Goal: Transaction & Acquisition: Download file/media

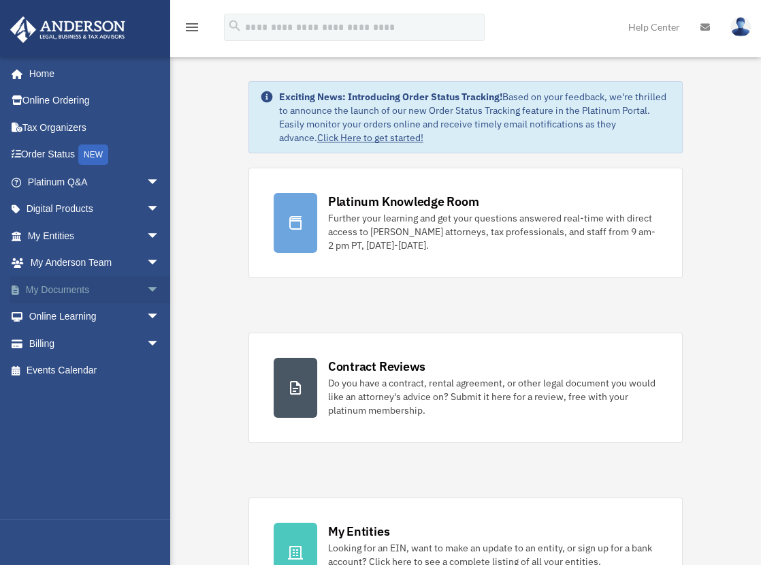
click at [65, 288] on link "My Documents arrow_drop_down" at bounding box center [95, 289] width 171 height 27
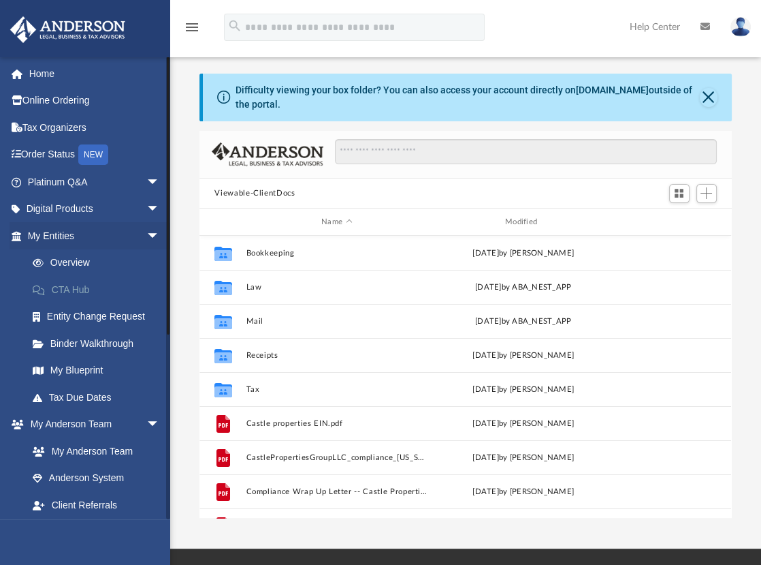
scroll to position [299, 522]
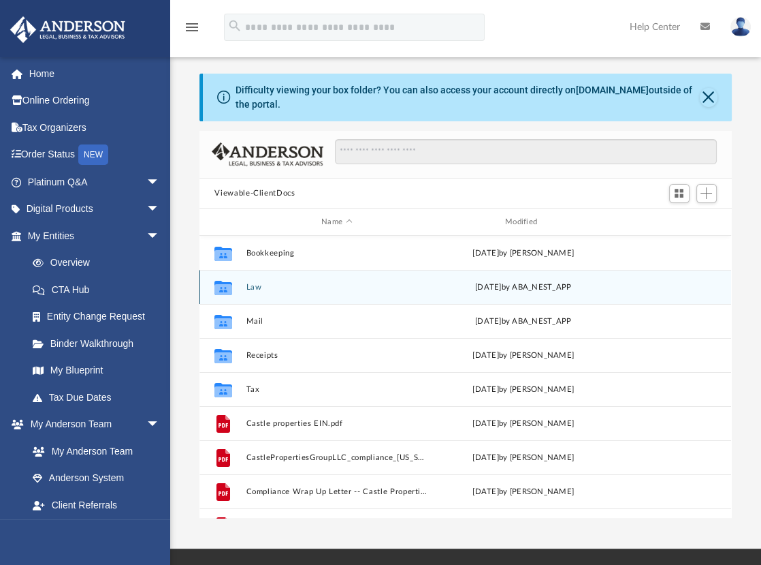
click at [259, 287] on button "Law" at bounding box center [337, 287] width 181 height 9
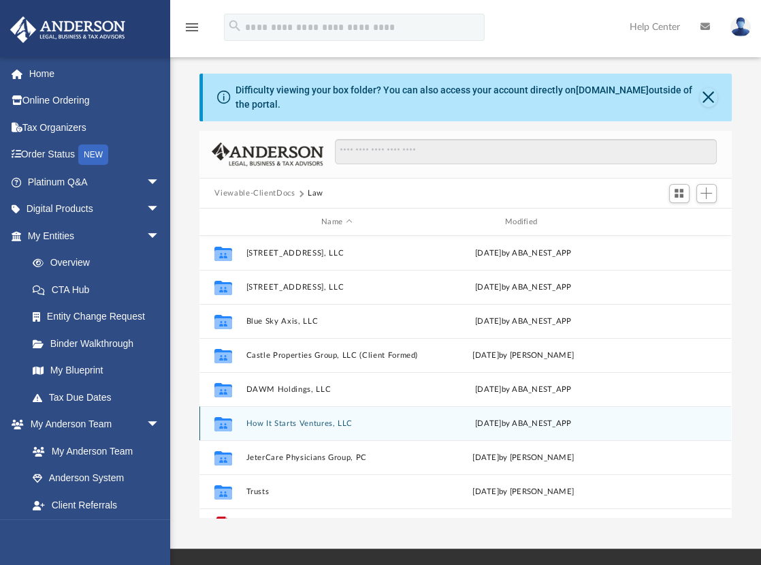
click at [292, 426] on button "How It Starts Ventures, LLC" at bounding box center [337, 423] width 181 height 9
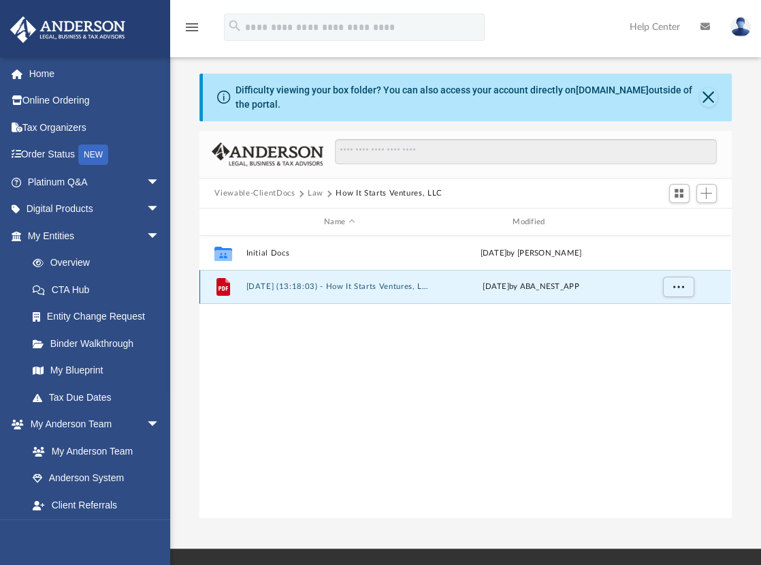
click at [270, 283] on button "[DATE] (13:18:03) - How It Starts Ventures, LLC - EIN Letter from IRS.pdf" at bounding box center [340, 287] width 186 height 9
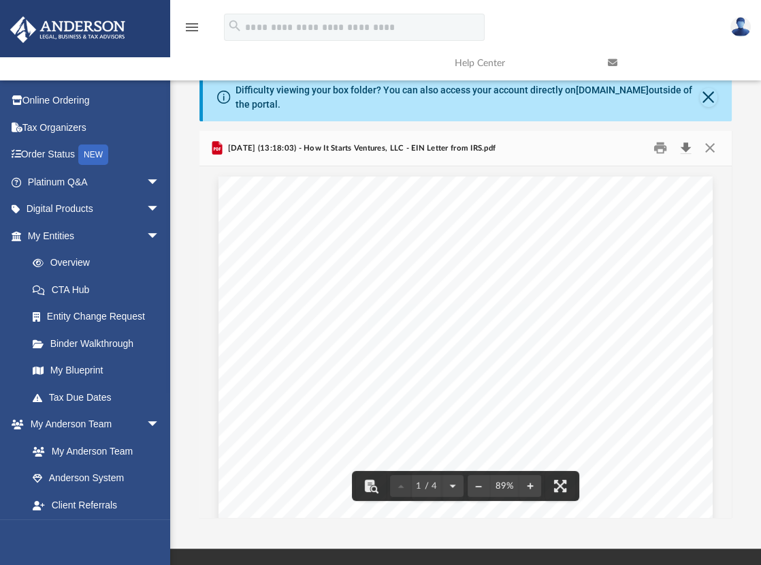
click at [681, 145] on button "Download" at bounding box center [686, 148] width 25 height 21
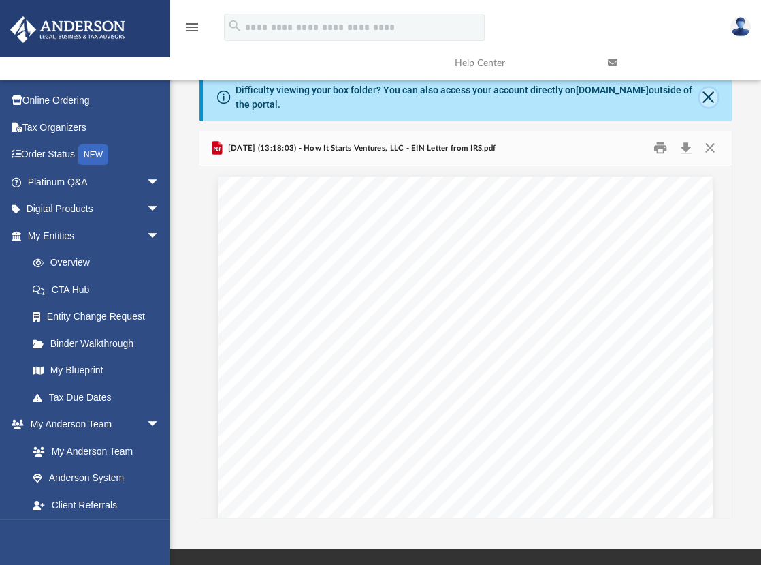
click at [709, 99] on button "Close" at bounding box center [709, 97] width 18 height 19
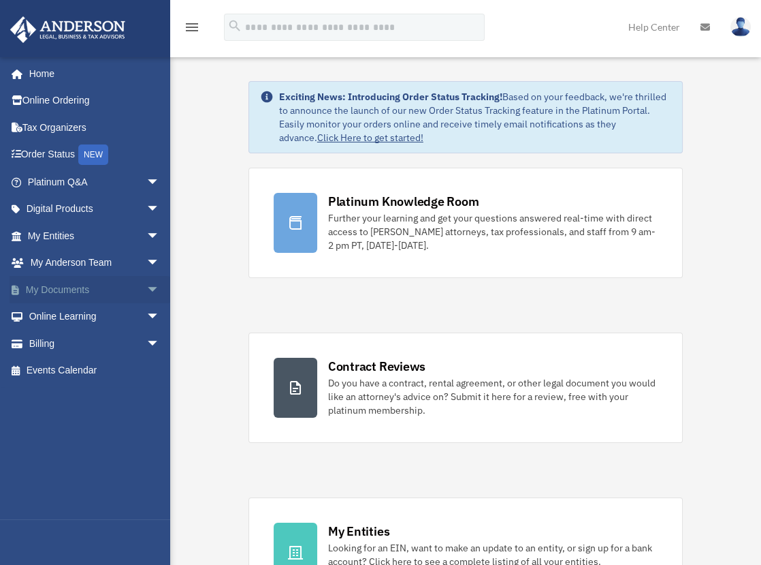
click at [35, 283] on link "My Documents arrow_drop_down" at bounding box center [95, 289] width 171 height 27
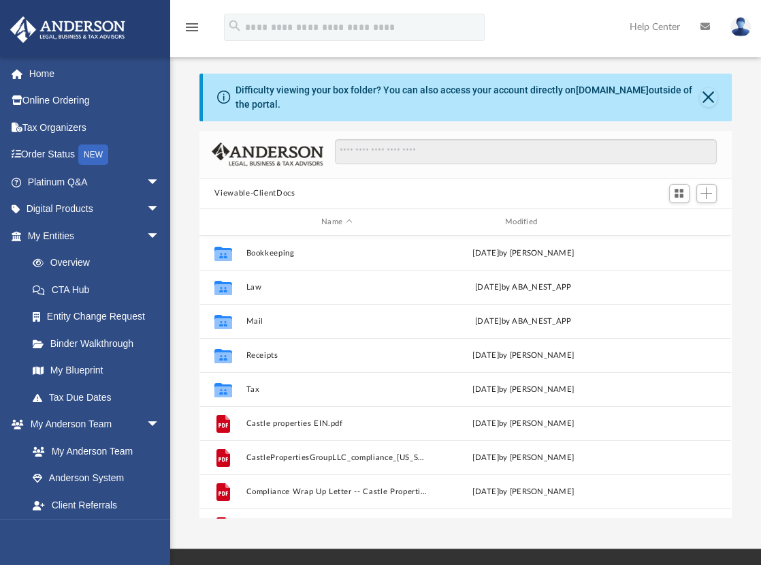
scroll to position [299, 522]
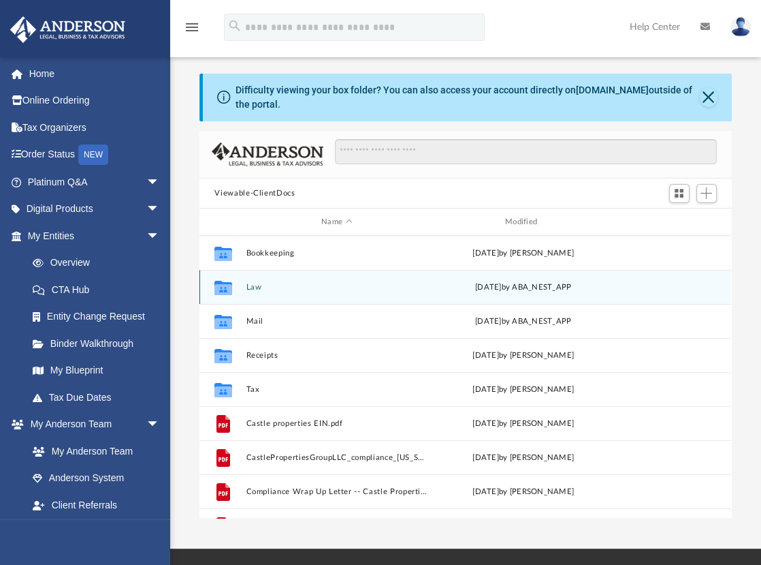
click at [248, 286] on button "Law" at bounding box center [337, 287] width 181 height 9
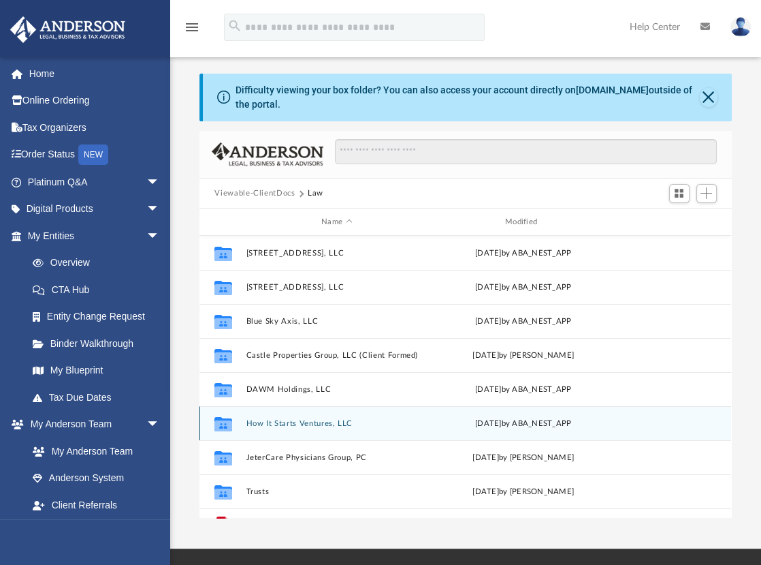
click at [270, 427] on button "How It Starts Ventures, LLC" at bounding box center [337, 423] width 181 height 9
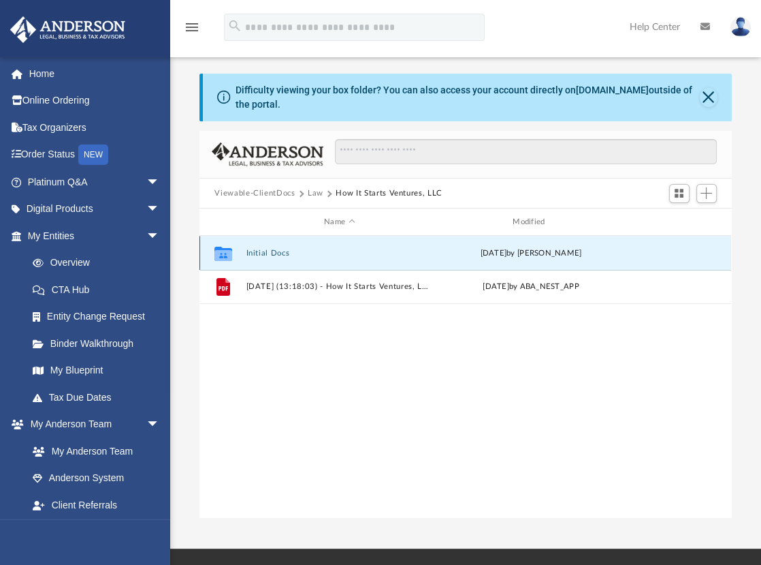
click at [266, 249] on button "Initial Docs" at bounding box center [340, 253] width 186 height 9
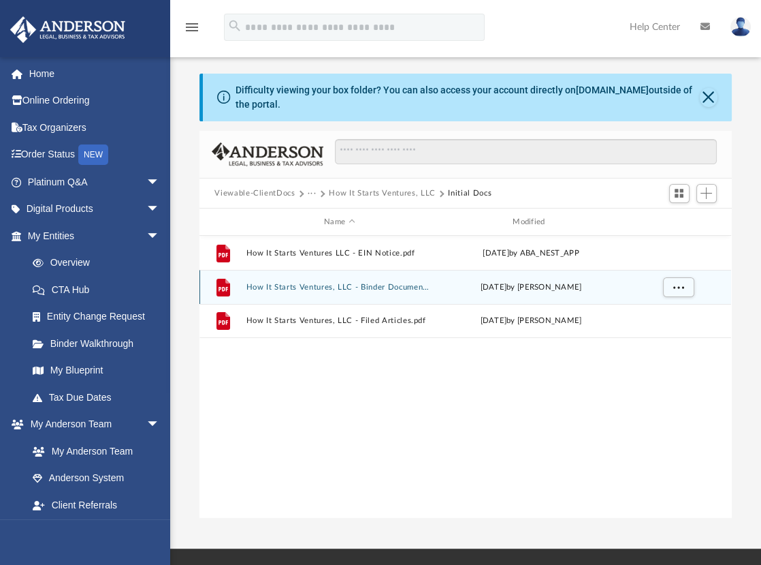
click at [374, 285] on button "How It Starts Ventures, LLC - Binder Documents.pdf" at bounding box center [340, 287] width 186 height 9
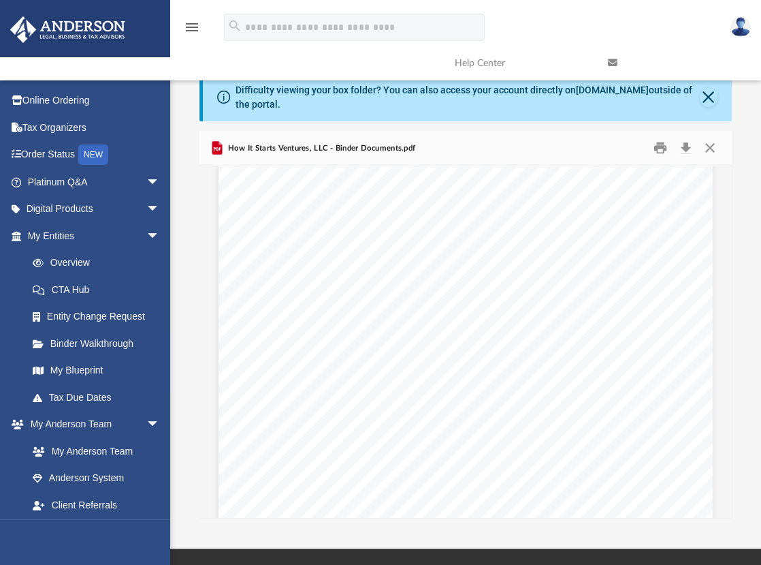
scroll to position [3677, 0]
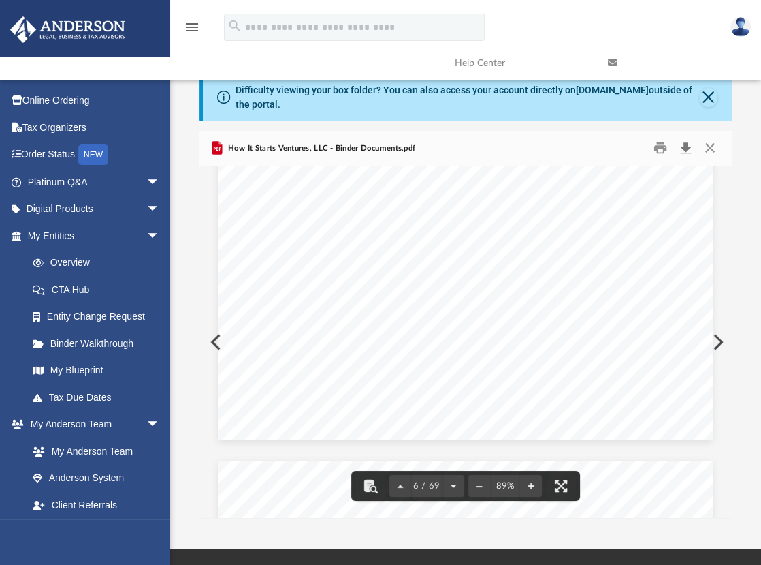
click at [682, 146] on button "Download" at bounding box center [686, 148] width 25 height 21
click at [705, 94] on button "Close" at bounding box center [709, 97] width 18 height 19
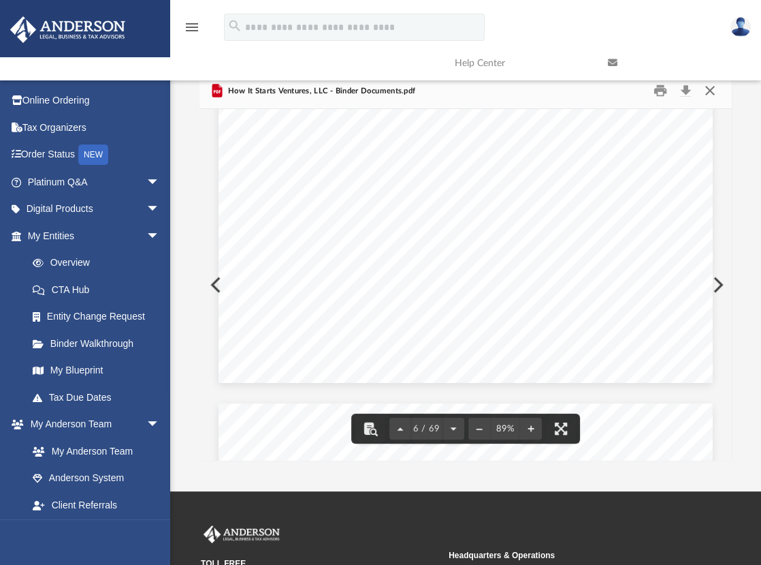
click at [710, 93] on button "Close" at bounding box center [710, 90] width 25 height 21
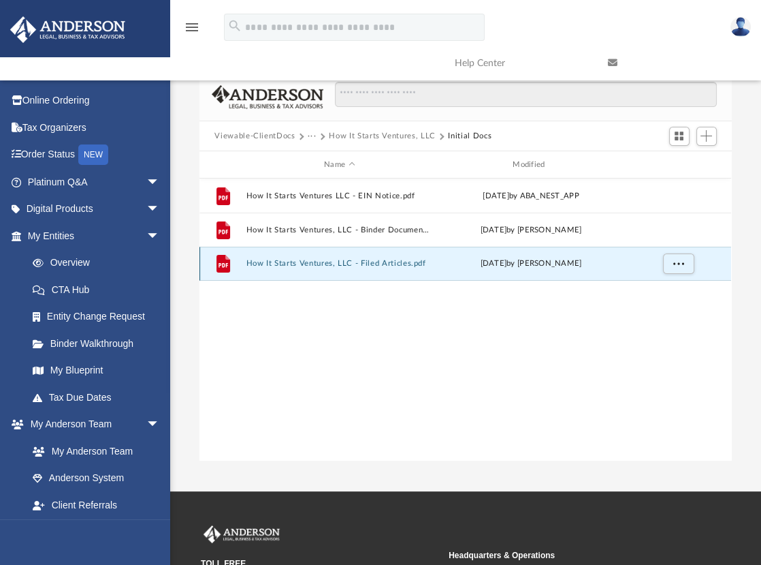
click at [304, 260] on button "How It Starts Ventures, LLC - Filed Articles.pdf" at bounding box center [340, 263] width 186 height 9
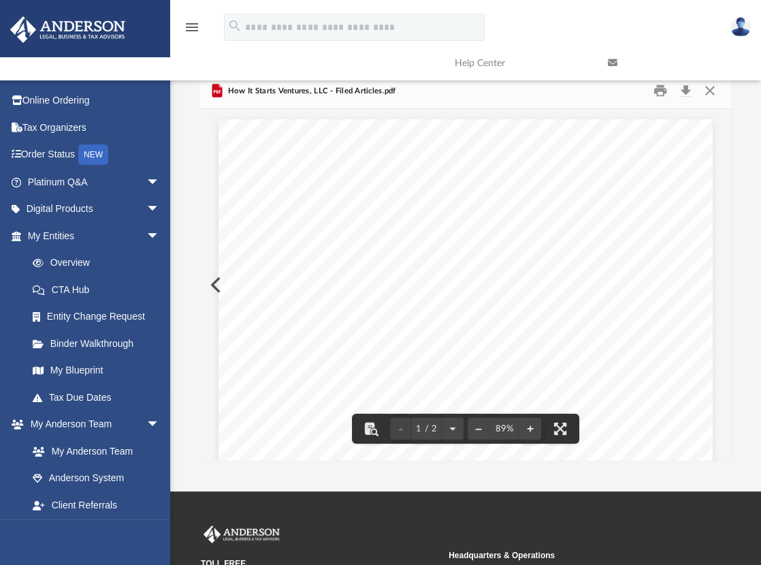
click at [688, 84] on link at bounding box center [674, 63] width 153 height 54
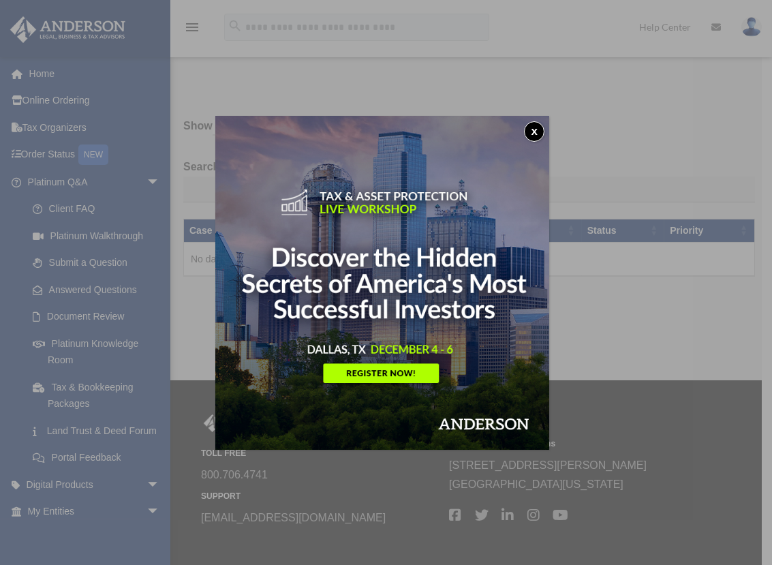
click at [236, 157] on img at bounding box center [382, 283] width 334 height 334
click at [528, 127] on button "x" at bounding box center [534, 131] width 20 height 20
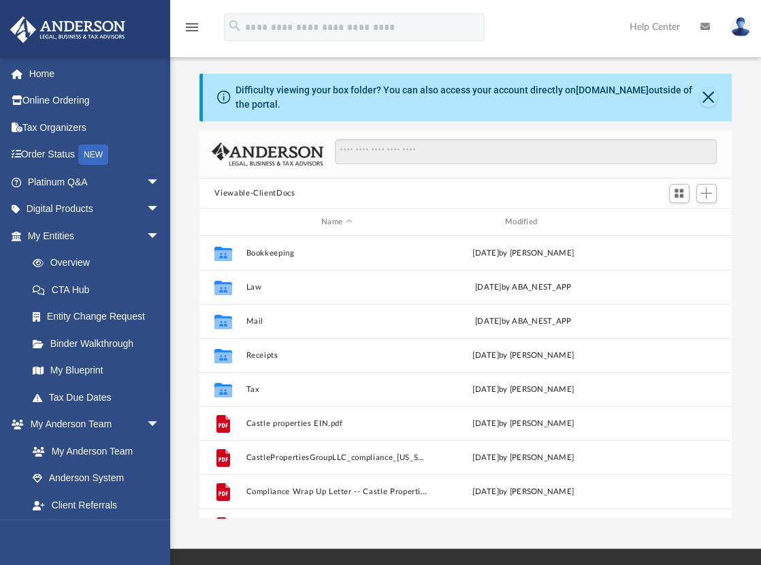
scroll to position [299, 522]
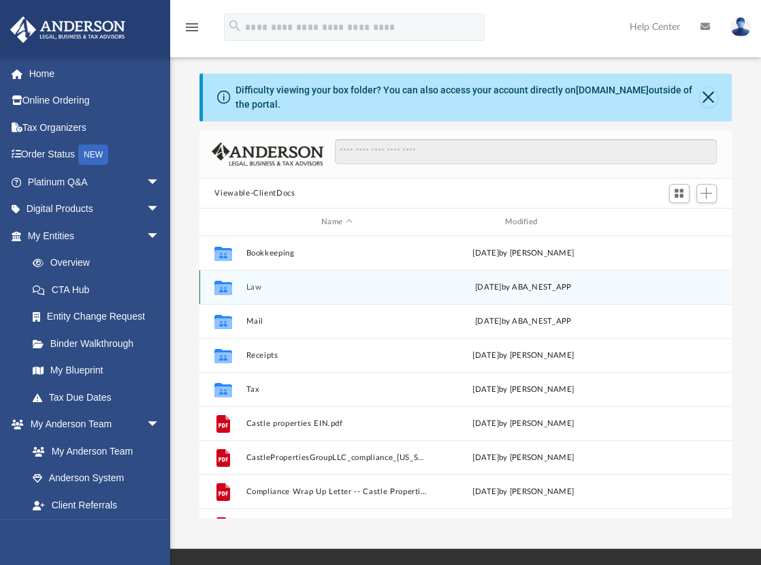
click at [251, 285] on button "Law" at bounding box center [337, 287] width 181 height 9
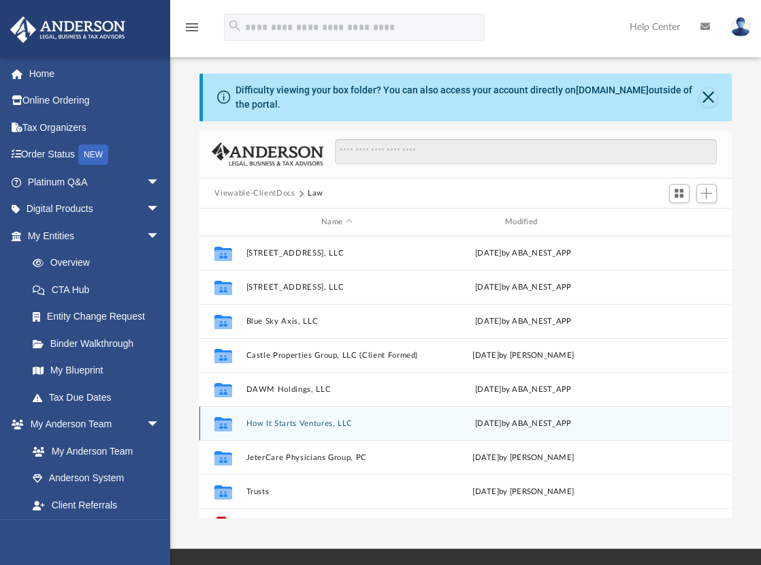
click at [283, 422] on button "How It Starts Ventures, LLC" at bounding box center [337, 423] width 181 height 9
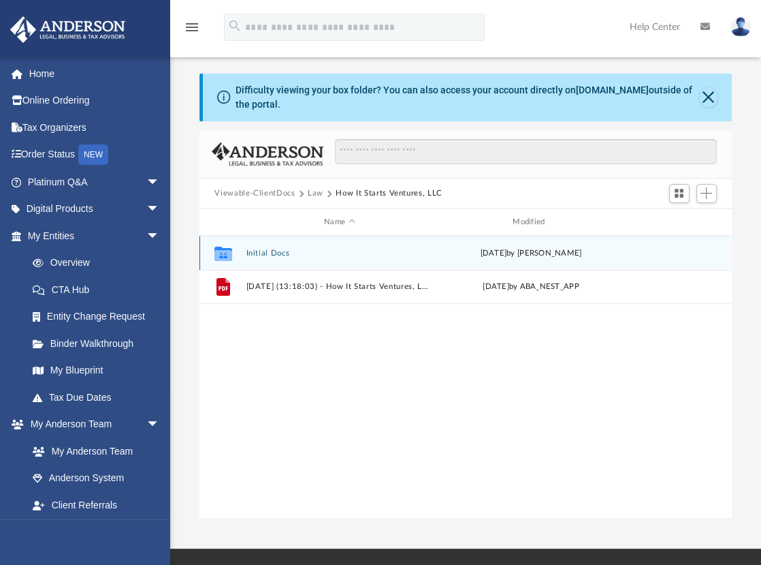
click at [282, 251] on button "Initial Docs" at bounding box center [340, 253] width 186 height 9
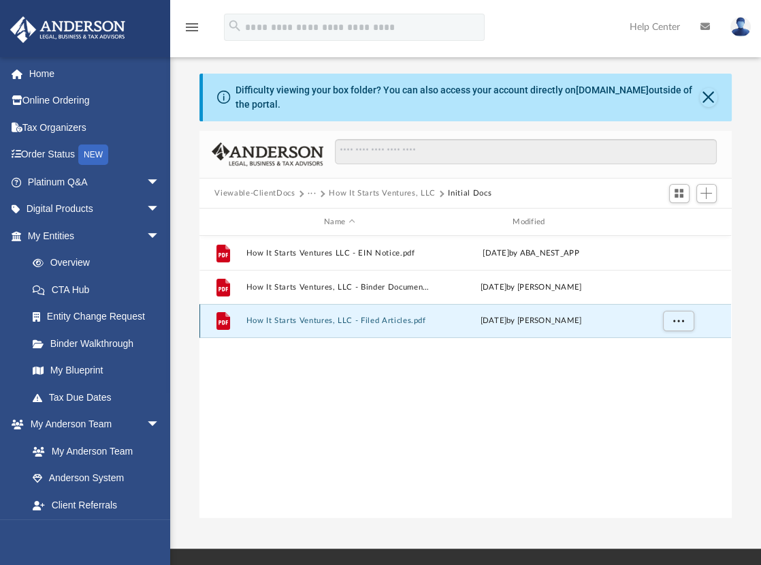
click at [295, 321] on button "How It Starts Ventures, LLC - Filed Articles.pdf" at bounding box center [340, 321] width 186 height 9
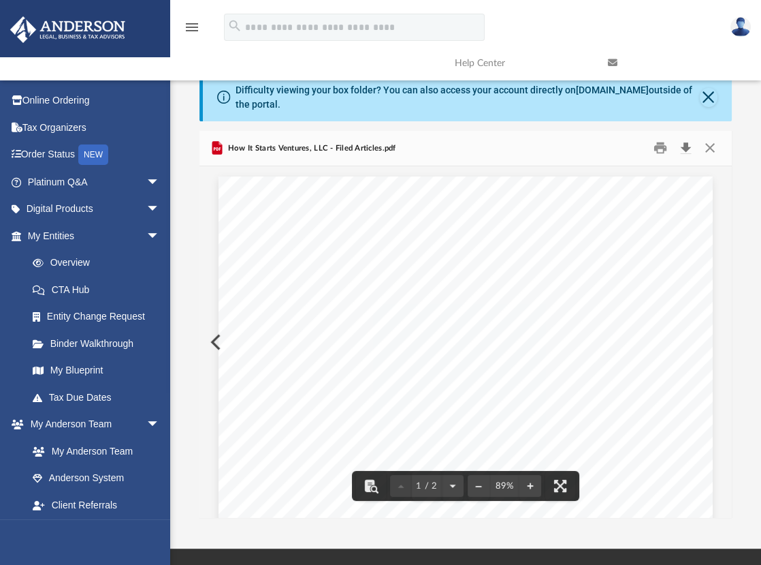
click at [687, 147] on button "Download" at bounding box center [686, 148] width 25 height 21
